Goal: Communication & Community: Answer question/provide support

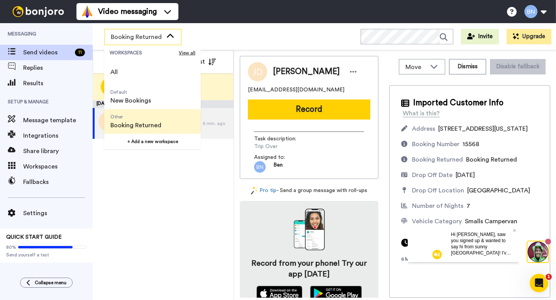
click at [136, 192] on div "September 9 JENNY DAVIS Trip Over 6 min. ago" at bounding box center [163, 200] width 141 height 200
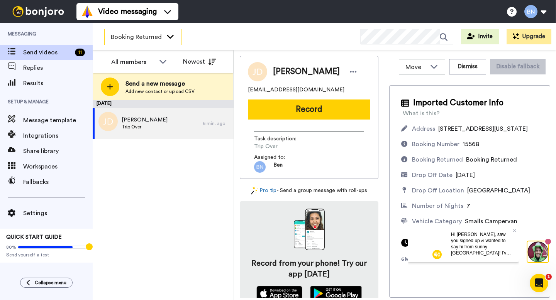
click at [143, 40] on span "Booking Returned" at bounding box center [137, 36] width 52 height 9
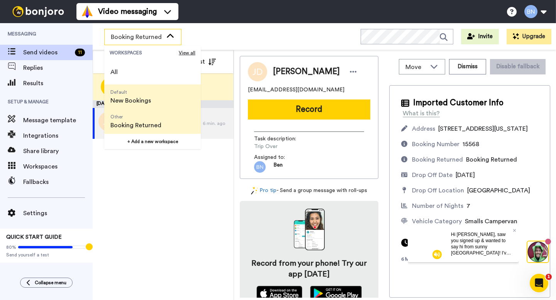
click at [157, 98] on li "Default New Bookings" at bounding box center [152, 97] width 97 height 25
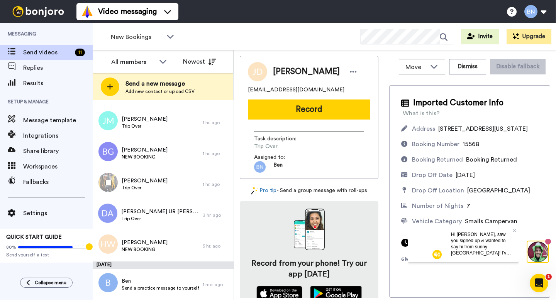
scroll to position [115, 0]
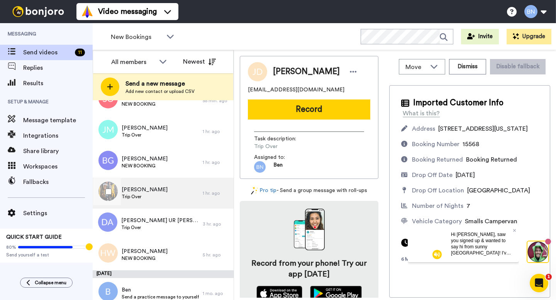
click at [216, 195] on div "1 hr. ago" at bounding box center [216, 193] width 27 height 6
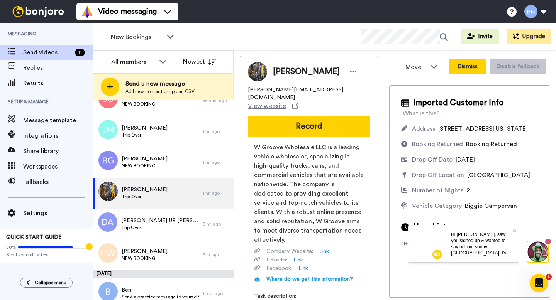
click at [480, 71] on button "Dismiss" at bounding box center [467, 66] width 37 height 15
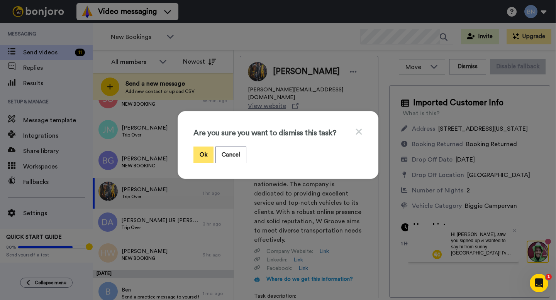
click at [207, 160] on button "Ok" at bounding box center [204, 155] width 20 height 17
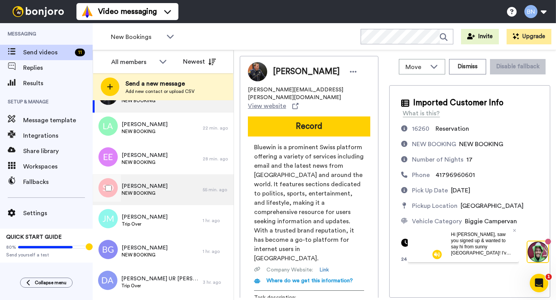
scroll to position [66, 0]
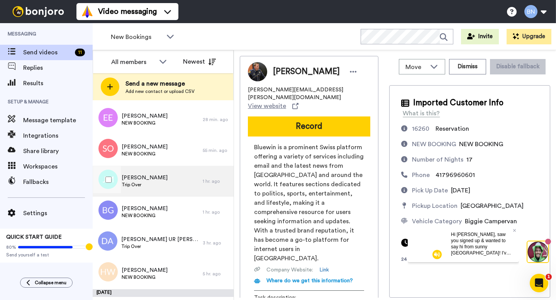
click at [165, 188] on div "Jerry MANESS Trip Over" at bounding box center [148, 181] width 110 height 31
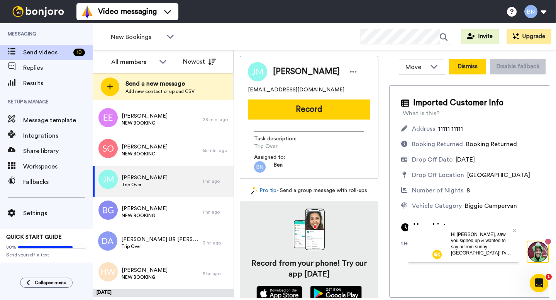
click at [477, 71] on button "Dismiss" at bounding box center [467, 66] width 37 height 15
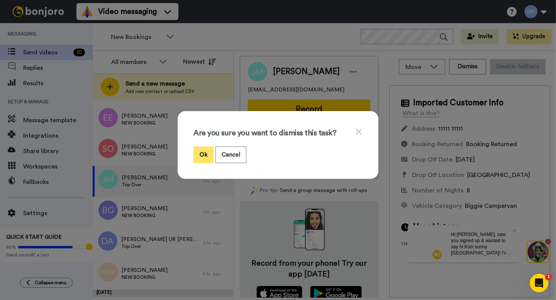
click at [206, 162] on button "Ok" at bounding box center [204, 155] width 20 height 17
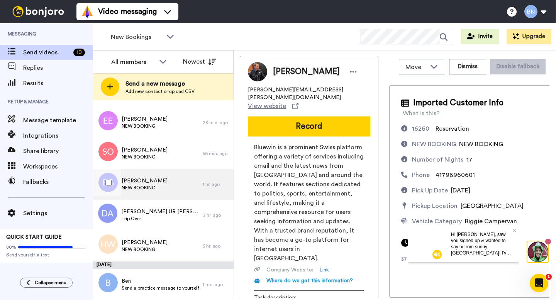
scroll to position [63, 0]
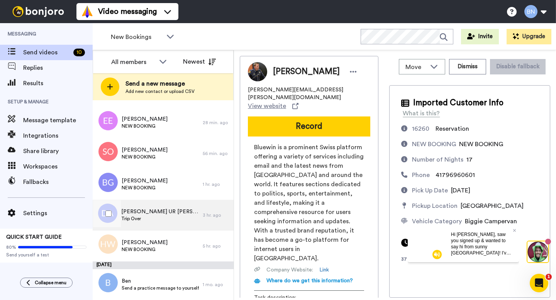
click at [162, 219] on span "Trip Over" at bounding box center [160, 219] width 78 height 6
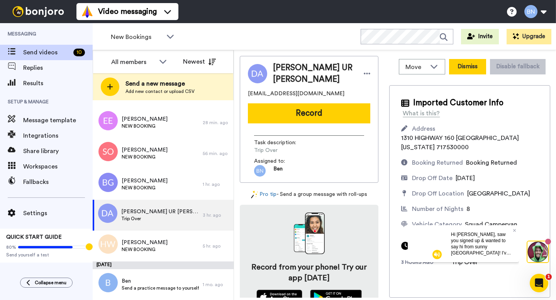
click at [466, 70] on button "Dismiss" at bounding box center [467, 66] width 37 height 15
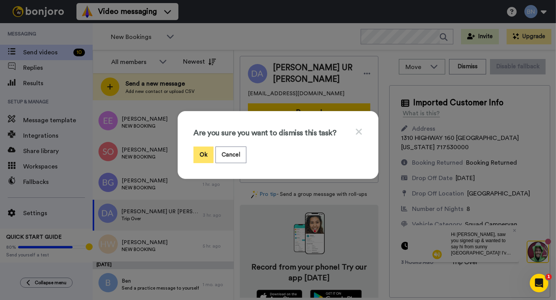
click at [204, 156] on button "Ok" at bounding box center [204, 155] width 20 height 17
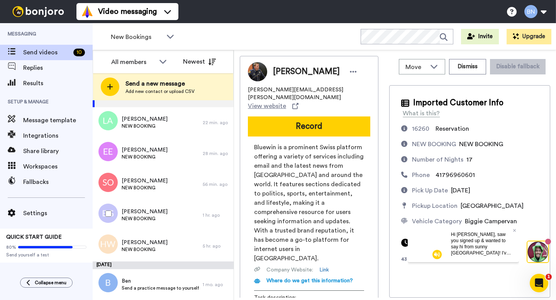
scroll to position [32, 0]
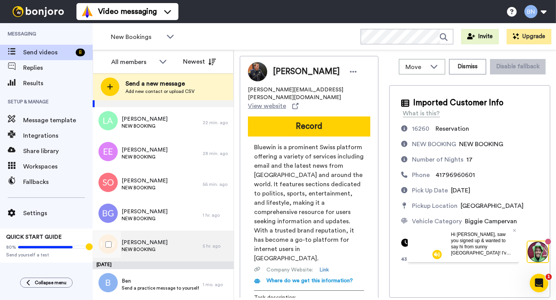
click at [170, 246] on div "Heather WHEAT NEW BOOKING" at bounding box center [148, 246] width 110 height 31
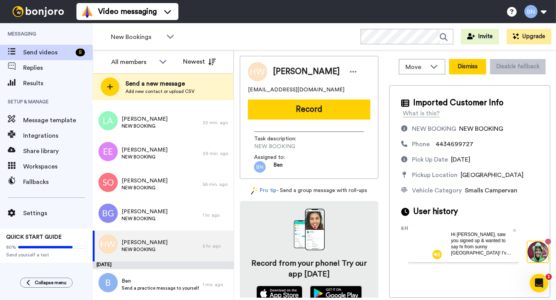
click at [465, 69] on button "Dismiss" at bounding box center [467, 66] width 37 height 15
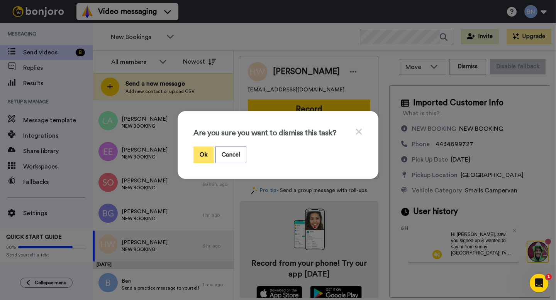
click at [196, 155] on button "Ok" at bounding box center [204, 155] width 20 height 17
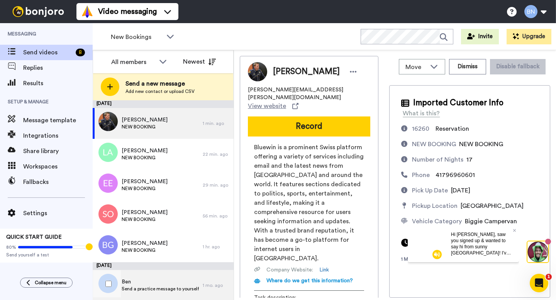
click at [169, 285] on span "Ben" at bounding box center [160, 282] width 77 height 8
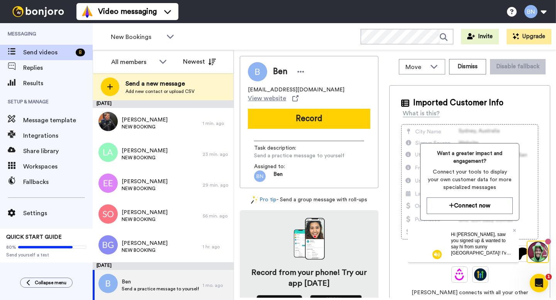
click at [515, 92] on div "Imported Customer Info What is this? Want a greater impact and engagement? Conn…" at bounding box center [469, 223] width 161 height 277
click at [477, 67] on button "Dismiss" at bounding box center [467, 66] width 37 height 15
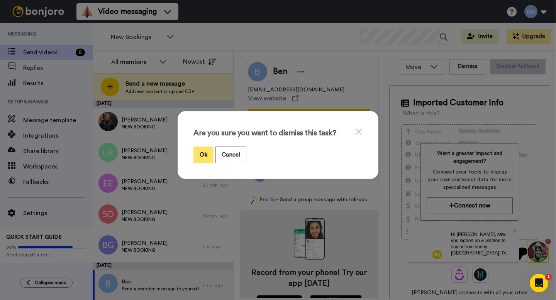
click at [207, 158] on button "Ok" at bounding box center [204, 155] width 20 height 17
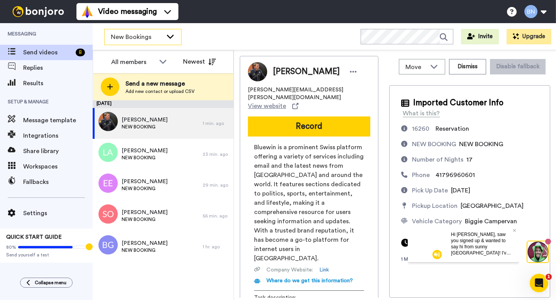
click at [140, 41] on div "New Bookings" at bounding box center [143, 36] width 76 height 15
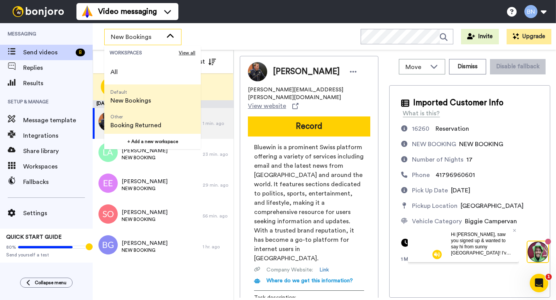
click at [136, 121] on span "Booking Returned" at bounding box center [135, 125] width 51 height 9
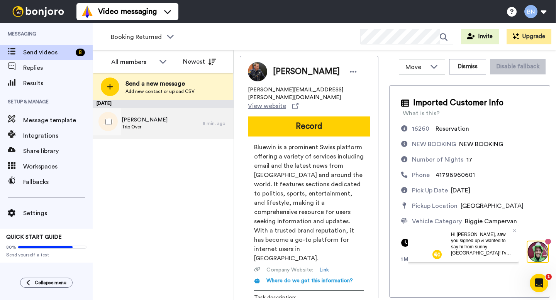
click at [171, 124] on div "JENNY DAVIS Trip Over" at bounding box center [148, 123] width 110 height 31
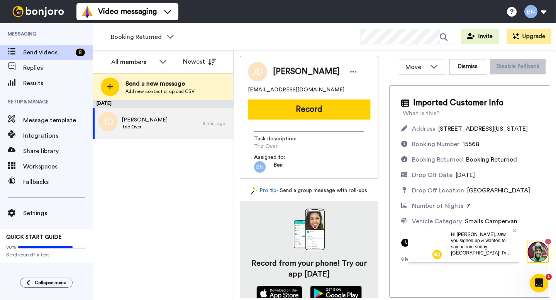
scroll to position [11, 0]
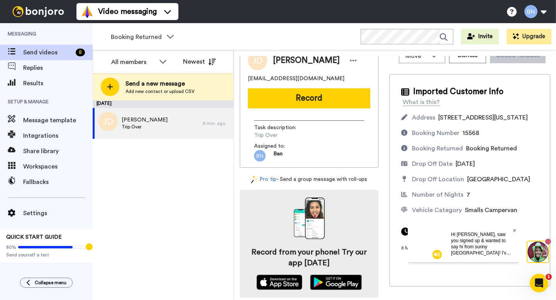
click at [515, 230] on icon at bounding box center [514, 230] width 3 height 3
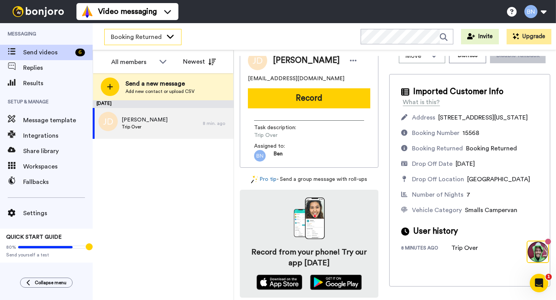
click at [140, 42] on div "Booking Returned" at bounding box center [143, 36] width 76 height 15
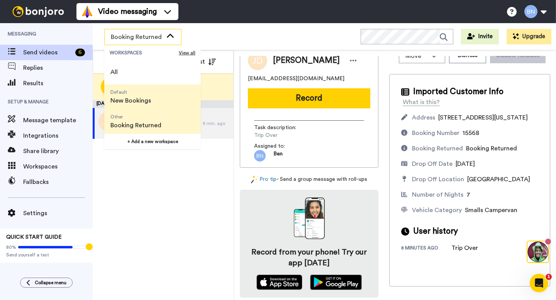
click at [135, 98] on span "New Bookings" at bounding box center [130, 100] width 41 height 9
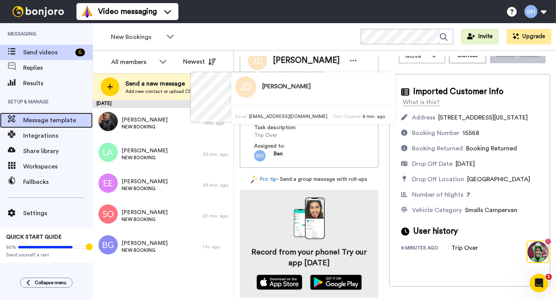
click at [50, 124] on span "Message template" at bounding box center [58, 120] width 70 height 9
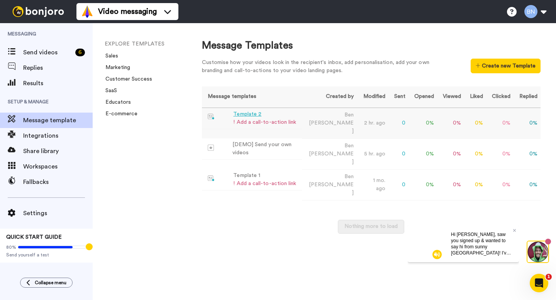
click at [300, 119] on td "Template 2 ! Add a call-to-action link" at bounding box center [252, 118] width 100 height 21
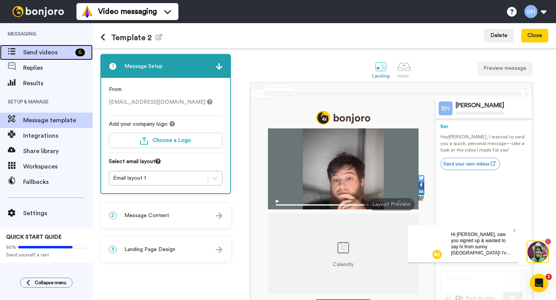
click at [44, 51] on span "Send videos" at bounding box center [47, 52] width 49 height 9
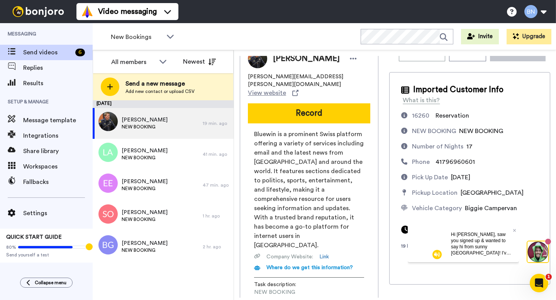
scroll to position [22, 0]
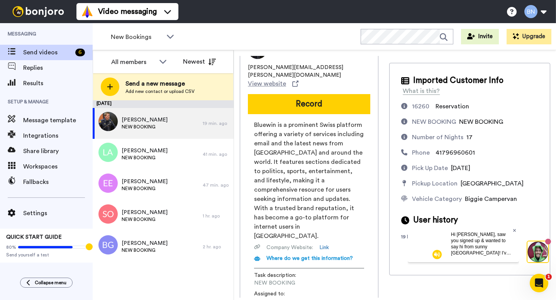
click at [513, 229] on icon at bounding box center [514, 230] width 3 height 3
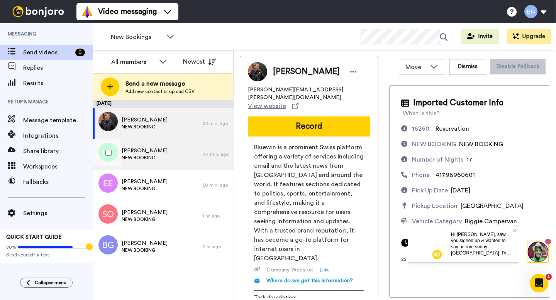
click at [154, 152] on span "Laura ATTWELL" at bounding box center [145, 151] width 46 height 8
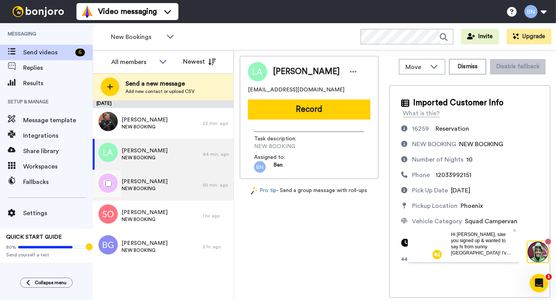
click at [180, 182] on div "Emily EISENHAUER NEW BOOKING" at bounding box center [148, 185] width 110 height 31
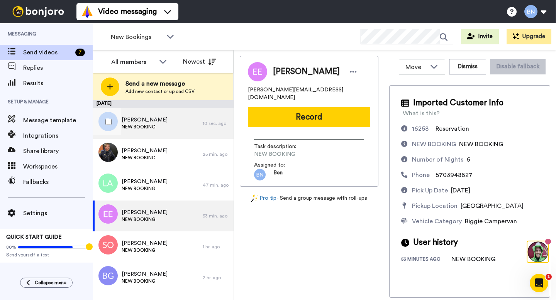
click at [137, 124] on span "NEW BOOKING" at bounding box center [145, 127] width 46 height 6
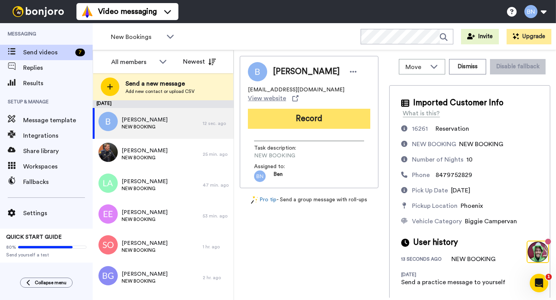
click at [331, 116] on button "Record" at bounding box center [309, 119] width 122 height 20
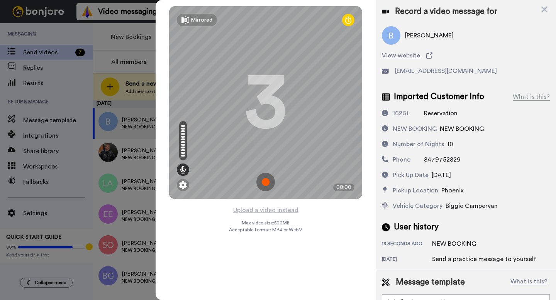
click at [266, 187] on img at bounding box center [265, 182] width 19 height 19
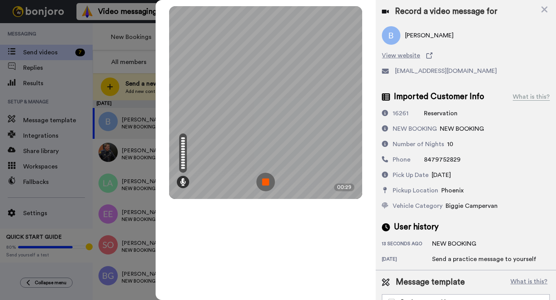
click at [266, 187] on img at bounding box center [265, 182] width 19 height 19
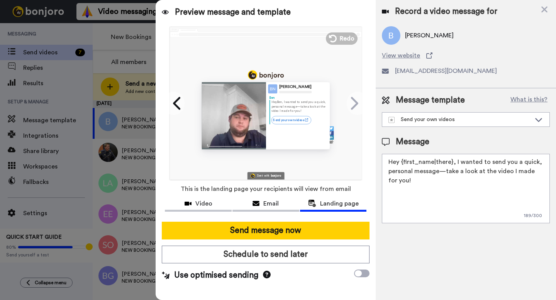
click at [265, 275] on icon at bounding box center [267, 275] width 8 height 8
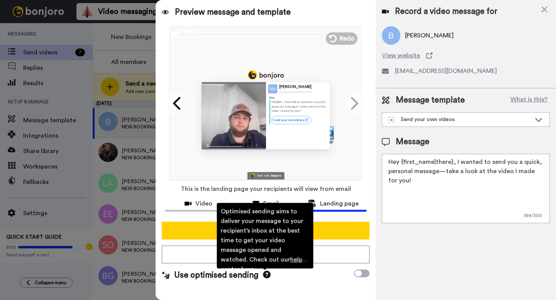
click at [399, 261] on div "Record a video message for Ben NEUMANN View website ben@nativecampervans.com Me…" at bounding box center [466, 150] width 180 height 300
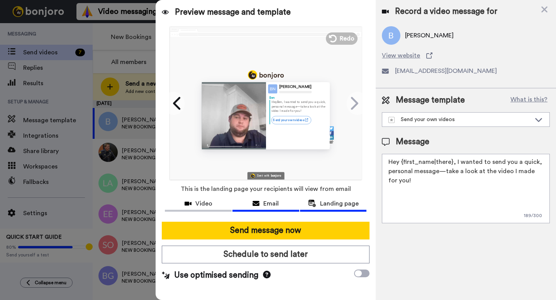
click at [281, 206] on div "Email" at bounding box center [266, 203] width 67 height 9
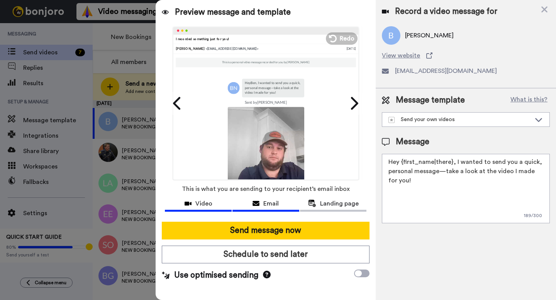
click at [220, 203] on div "Video" at bounding box center [198, 203] width 67 height 9
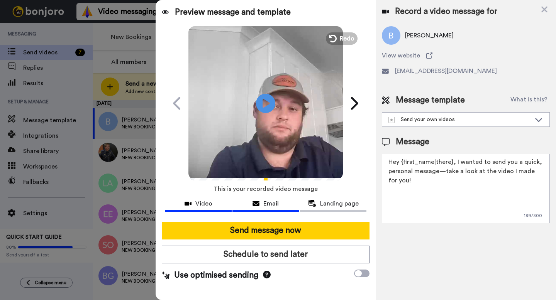
click at [253, 202] on icon at bounding box center [256, 204] width 7 height 6
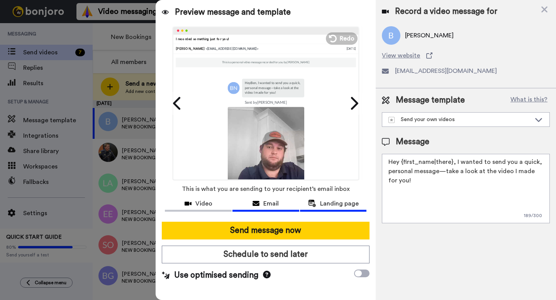
click at [329, 207] on span "Landing page" at bounding box center [339, 203] width 39 height 9
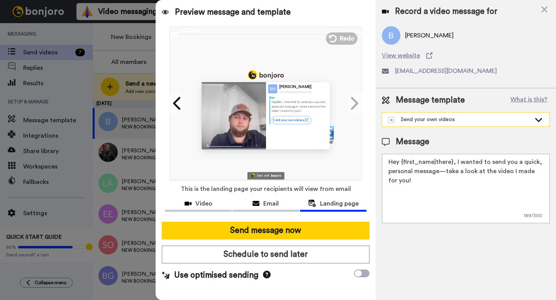
click at [404, 114] on div "Send your own videos" at bounding box center [465, 120] width 167 height 14
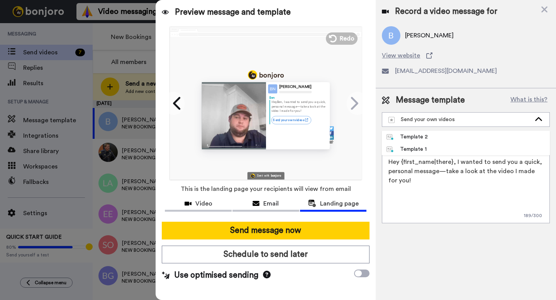
click at [395, 108] on div "Message template What is this? Send your own videos Template 2 Template 1" at bounding box center [466, 111] width 168 height 32
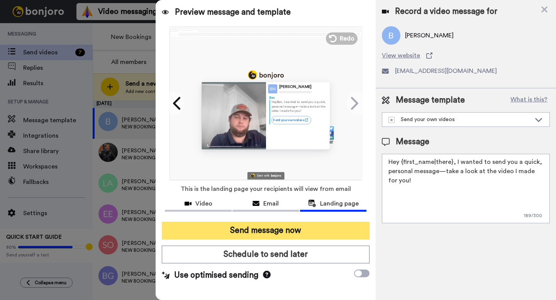
click at [316, 227] on button "Send message now" at bounding box center [266, 231] width 208 height 18
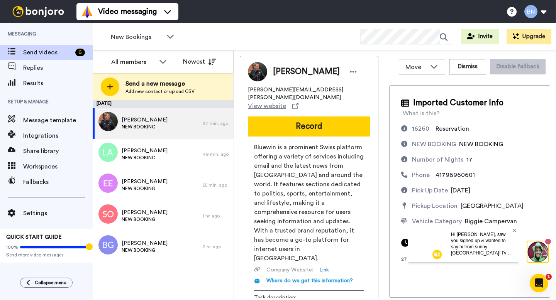
click at [514, 231] on icon at bounding box center [514, 230] width 3 height 3
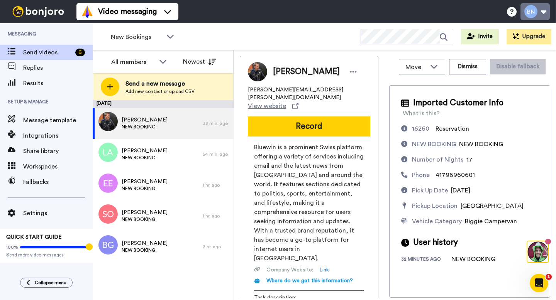
click at [527, 14] on button at bounding box center [535, 11] width 29 height 17
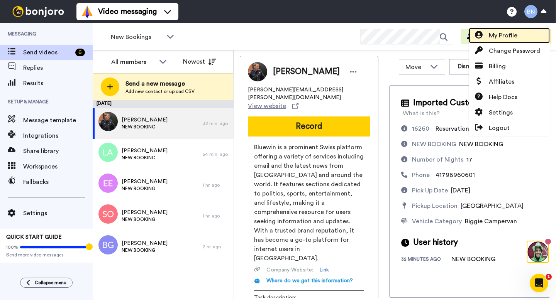
click at [508, 36] on span "My Profile" at bounding box center [503, 35] width 29 height 9
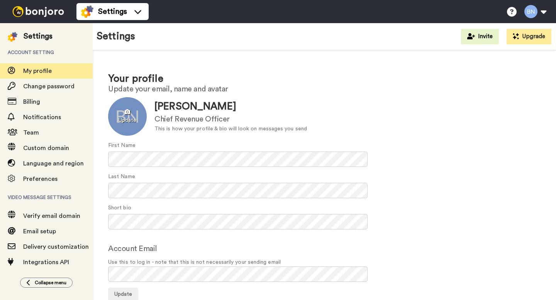
click at [127, 119] on div at bounding box center [127, 116] width 39 height 39
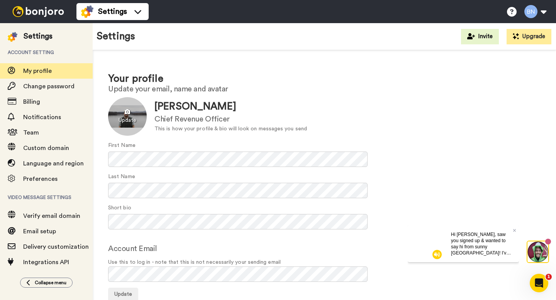
click at [132, 120] on div at bounding box center [127, 116] width 39 height 39
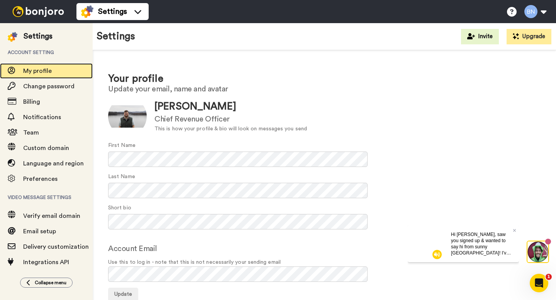
click at [32, 78] on div "My profile" at bounding box center [46, 70] width 93 height 15
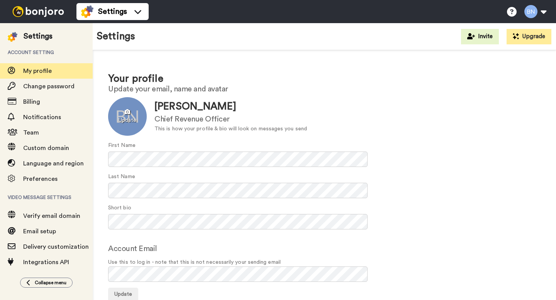
click at [123, 112] on div at bounding box center [127, 116] width 39 height 39
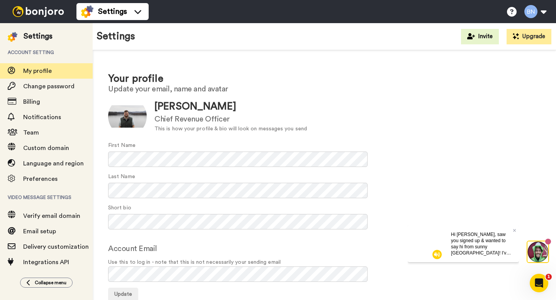
scroll to position [18, 0]
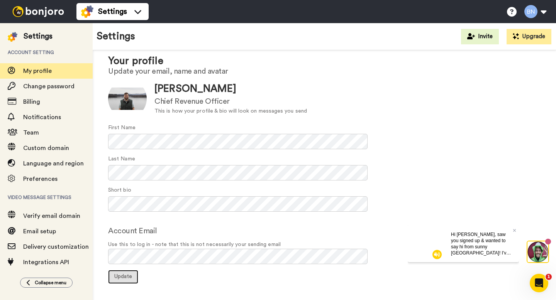
click at [117, 272] on button "Update" at bounding box center [123, 277] width 30 height 14
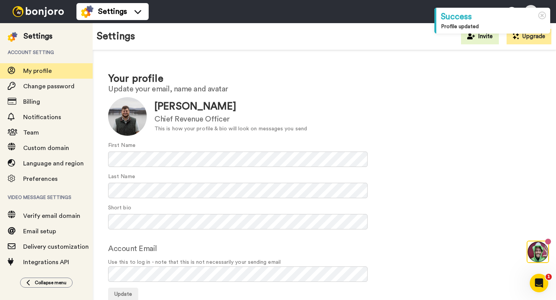
click at [36, 13] on img at bounding box center [38, 11] width 58 height 11
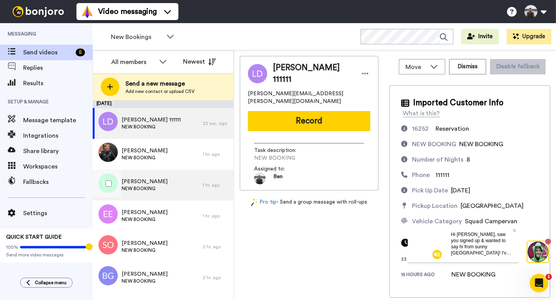
click at [156, 190] on span "NEW BOOKING" at bounding box center [145, 189] width 46 height 6
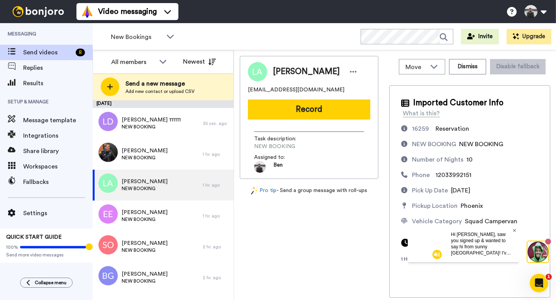
click at [515, 231] on icon at bounding box center [514, 230] width 3 height 3
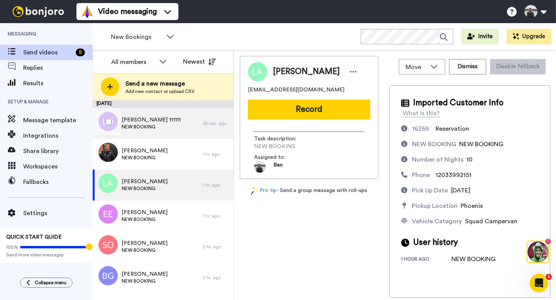
click at [180, 126] on div "[PERSON_NAME] 111111 NEW BOOKING" at bounding box center [148, 123] width 110 height 31
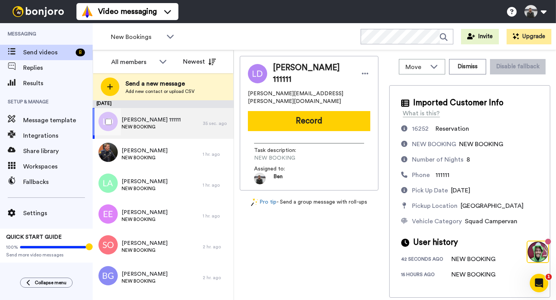
click at [161, 123] on div "[PERSON_NAME] 111111 NEW BOOKING" at bounding box center [148, 123] width 110 height 31
click at [474, 70] on button "Dismiss" at bounding box center [467, 66] width 37 height 15
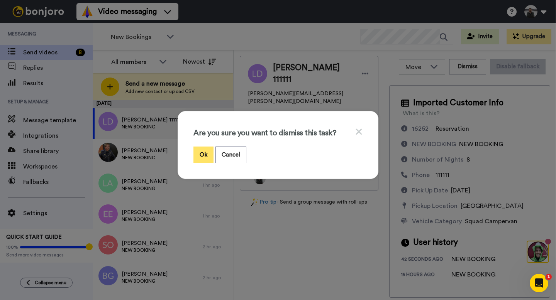
click at [195, 160] on button "Ok" at bounding box center [204, 155] width 20 height 17
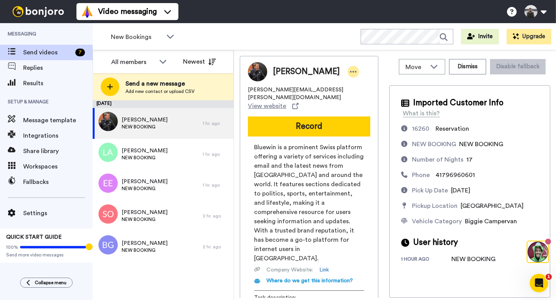
click at [350, 72] on icon at bounding box center [353, 72] width 7 height 8
click at [354, 88] on li "Edit contact" at bounding box center [365, 85] width 56 height 11
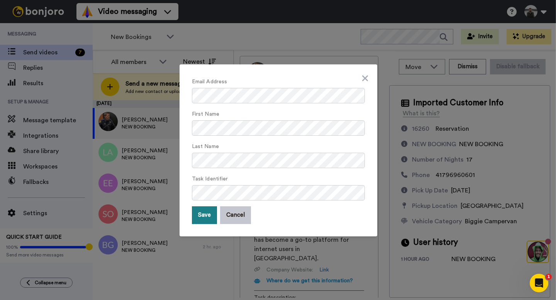
click at [197, 220] on button "Save" at bounding box center [204, 216] width 25 height 18
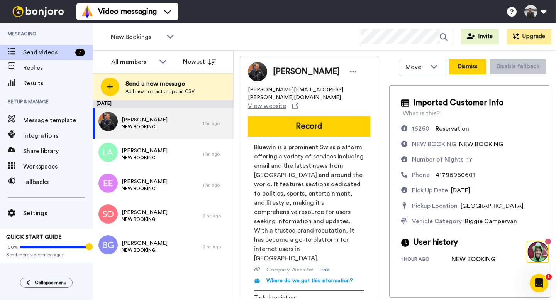
click at [464, 70] on button "Dismiss" at bounding box center [467, 66] width 37 height 15
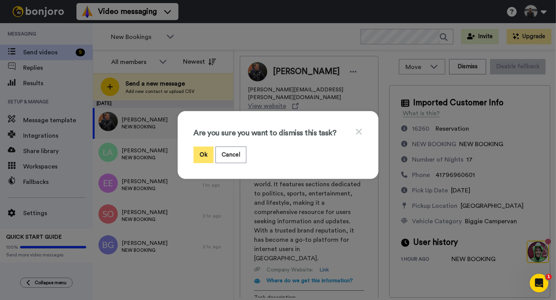
click at [204, 154] on button "Ok" at bounding box center [204, 155] width 20 height 17
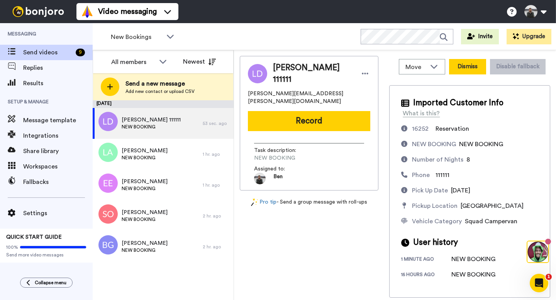
click at [470, 71] on button "Dismiss" at bounding box center [467, 66] width 37 height 15
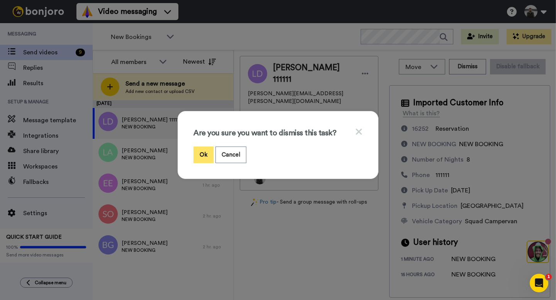
click at [205, 158] on button "Ok" at bounding box center [204, 155] width 20 height 17
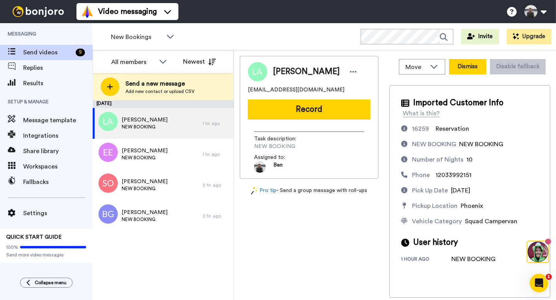
click at [472, 70] on button "Dismiss" at bounding box center [467, 66] width 37 height 15
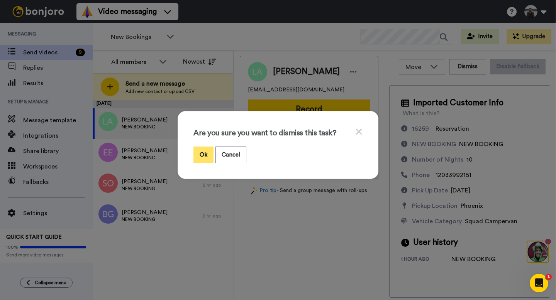
click at [202, 155] on button "Ok" at bounding box center [204, 155] width 20 height 17
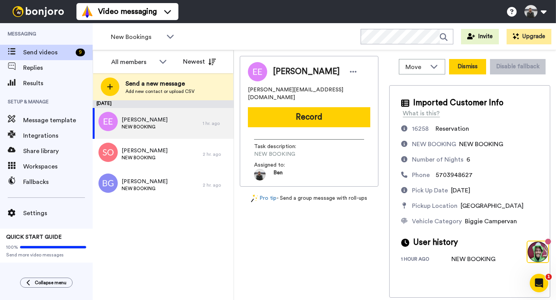
click at [474, 71] on button "Dismiss" at bounding box center [467, 66] width 37 height 15
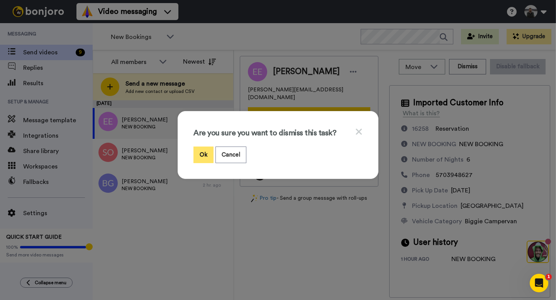
click at [198, 153] on button "Ok" at bounding box center [204, 155] width 20 height 17
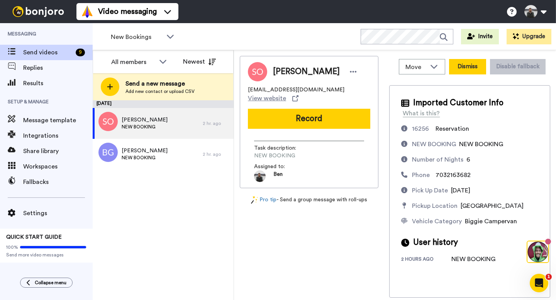
click at [467, 73] on button "Dismiss" at bounding box center [467, 66] width 37 height 15
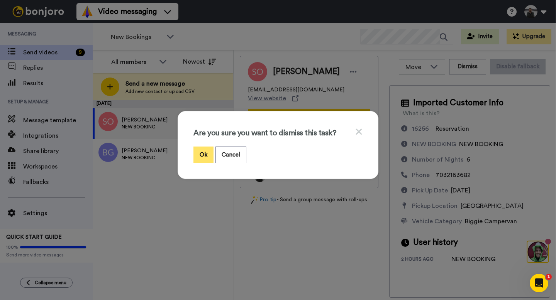
click at [202, 159] on button "Ok" at bounding box center [204, 155] width 20 height 17
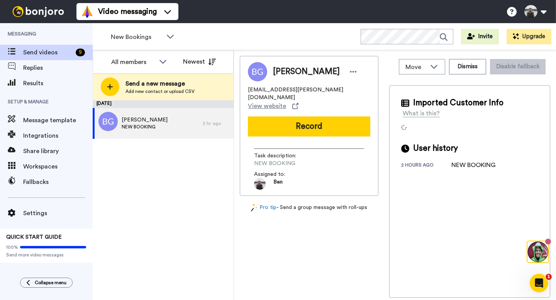
click at [472, 72] on button "Dismiss" at bounding box center [467, 66] width 37 height 15
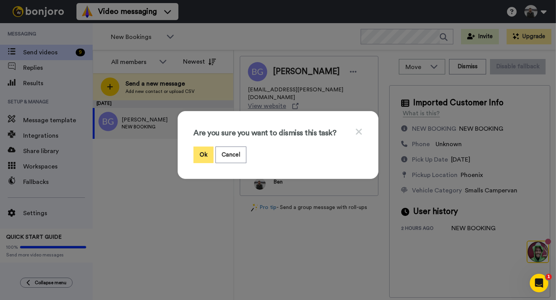
click at [194, 153] on button "Ok" at bounding box center [204, 155] width 20 height 17
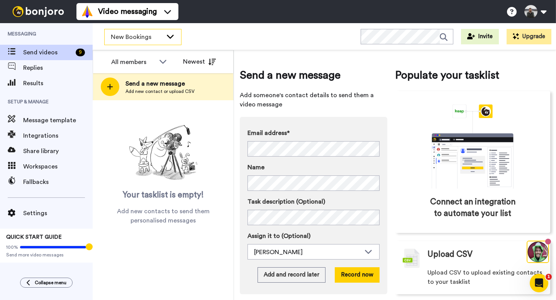
click at [133, 39] on span "New Bookings" at bounding box center [137, 36] width 52 height 9
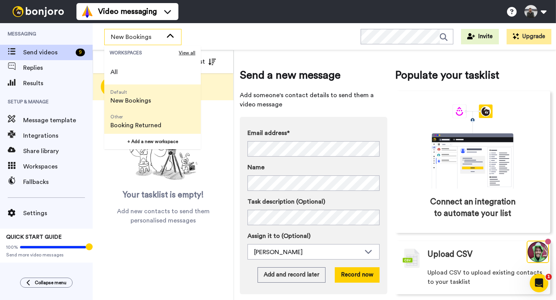
click at [150, 129] on span "Booking Returned" at bounding box center [135, 125] width 51 height 9
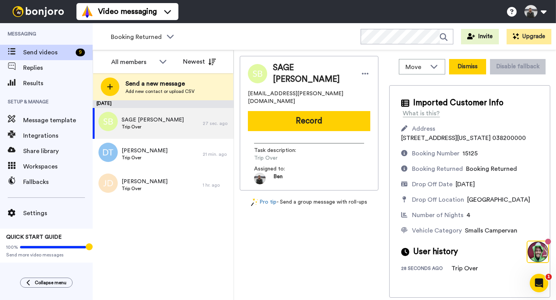
click at [453, 69] on button "Dismiss" at bounding box center [467, 66] width 37 height 15
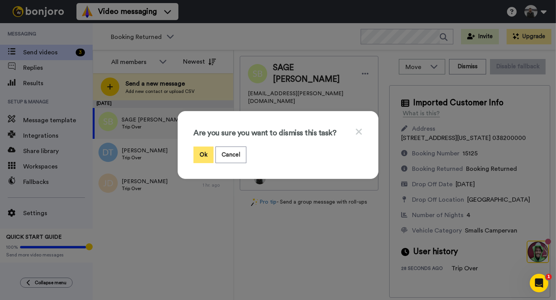
click at [201, 161] on button "Ok" at bounding box center [204, 155] width 20 height 17
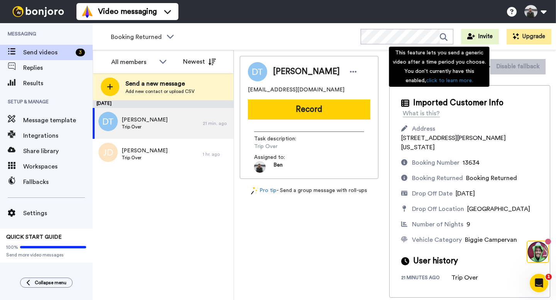
click at [517, 96] on div "Imported Customer Info What is this? Address [STREET_ADDRESS][PERSON_NAME][US_S…" at bounding box center [469, 191] width 161 height 213
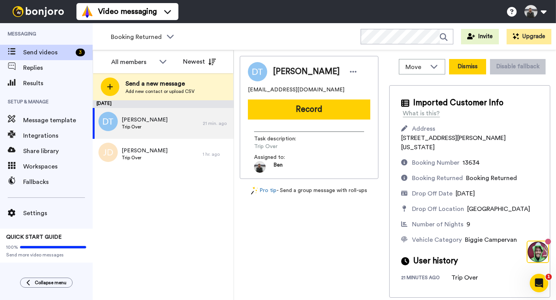
click at [474, 71] on button "Dismiss" at bounding box center [467, 66] width 37 height 15
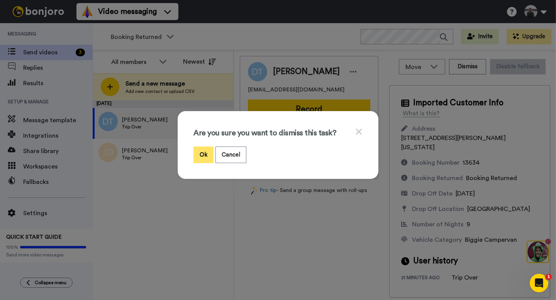
click at [205, 158] on button "Ok" at bounding box center [204, 155] width 20 height 17
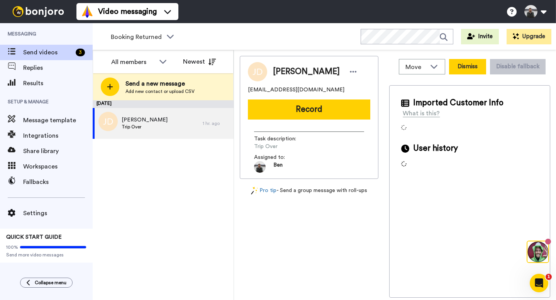
click at [472, 64] on button "Dismiss" at bounding box center [467, 66] width 37 height 15
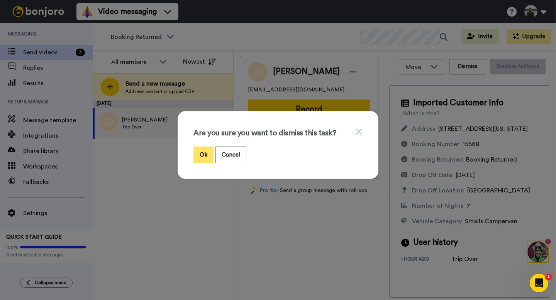
click at [204, 155] on button "Ok" at bounding box center [204, 155] width 20 height 17
